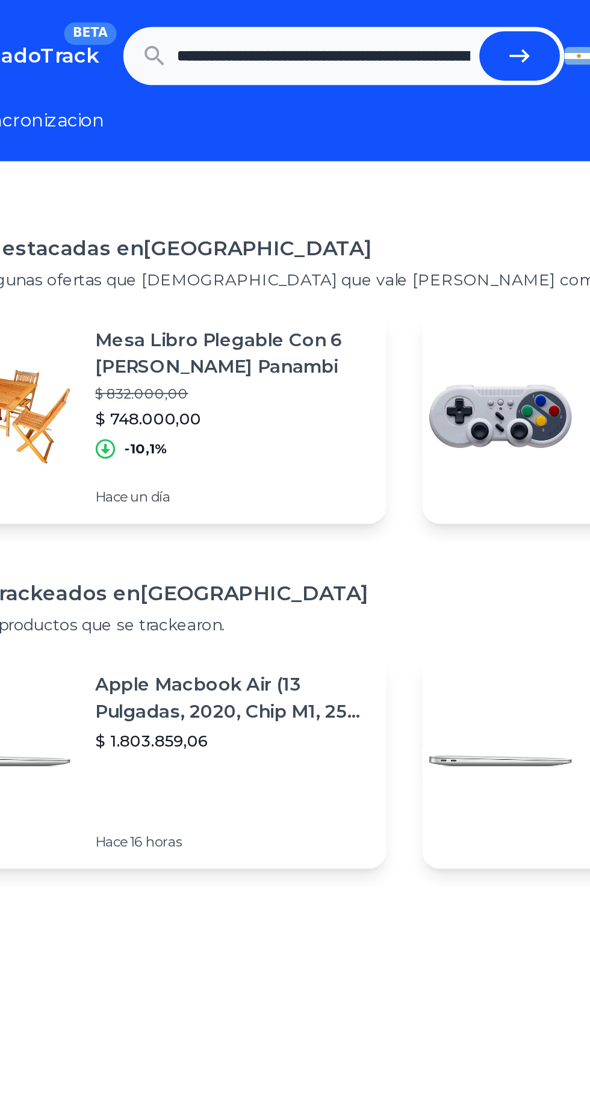
scroll to position [0, 857]
click at [400, 25] on button "submit" at bounding box center [389, 30] width 43 height 26
type input "**********"
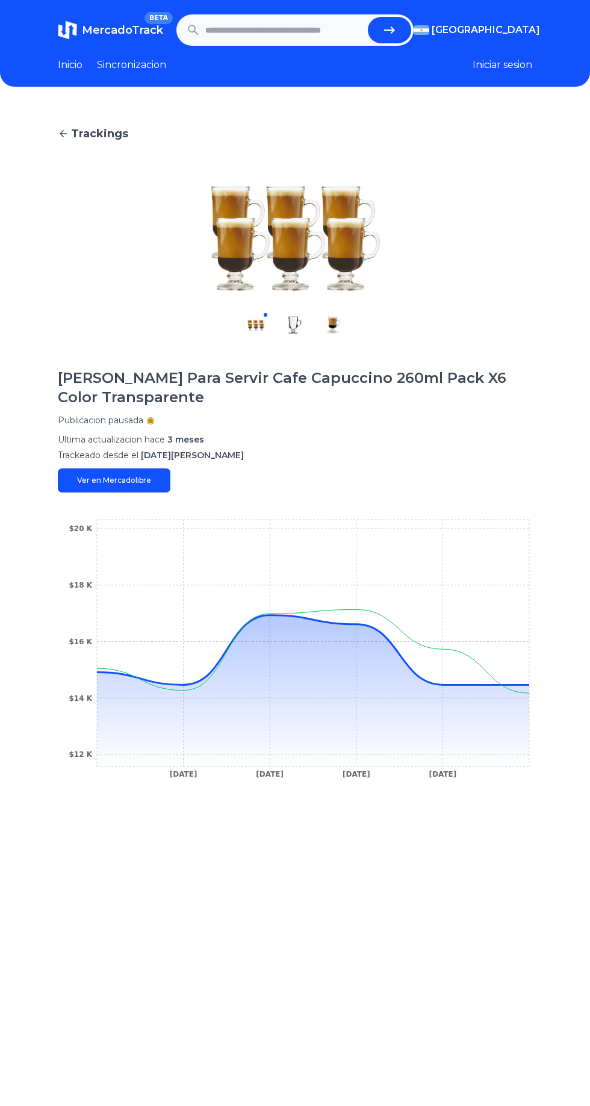
click at [545, 691] on div "Trackings Jarro De Vidrio Para Servir Cafe Capuccino 260ml Pack X6 Color Transp…" at bounding box center [295, 659] width 590 height 1106
click at [506, 689] on icon at bounding box center [313, 690] width 432 height 151
click at [466, 685] on icon at bounding box center [313, 650] width 432 height 70
click at [536, 673] on div "Trackings Jarro De Vidrio Para Servir Cafe Capuccino 260ml Pack X6 Color Transp…" at bounding box center [295, 659] width 590 height 1106
click at [534, 691] on div "Trackings Jarro De Vidrio Para Servir Cafe Capuccino 260ml Pack X6 Color Transp…" at bounding box center [295, 659] width 590 height 1106
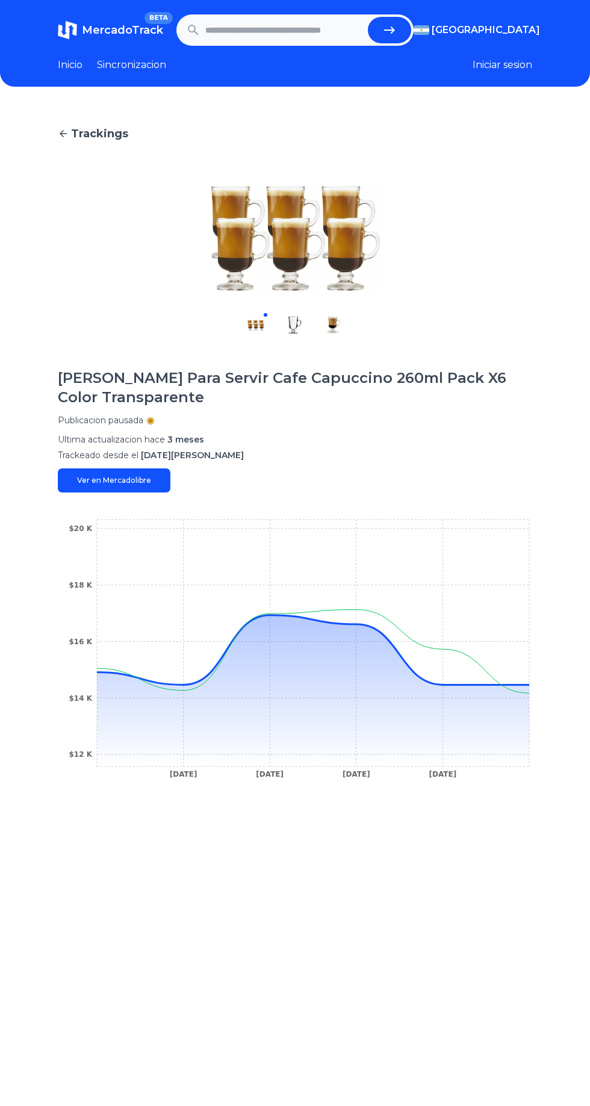
click at [511, 682] on icon "2 Apr 25 15 Apr 25 17 Apr 25 2 May 25 $12 K $14 K $16 K $18 K $20 K" at bounding box center [295, 652] width 474 height 271
